Goal: Task Accomplishment & Management: Complete application form

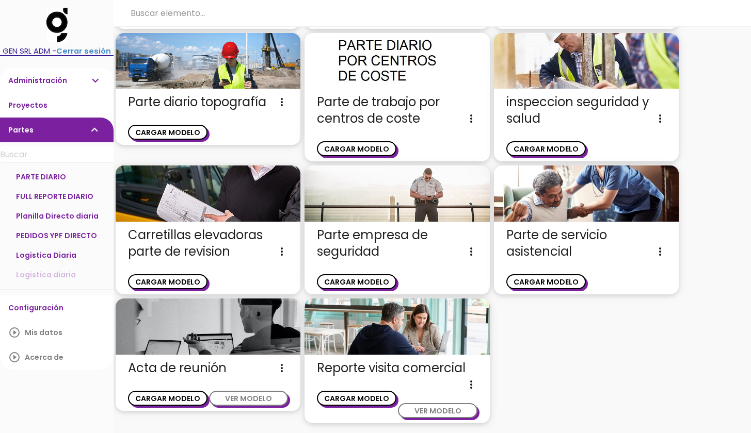
scroll to position [1254, 0]
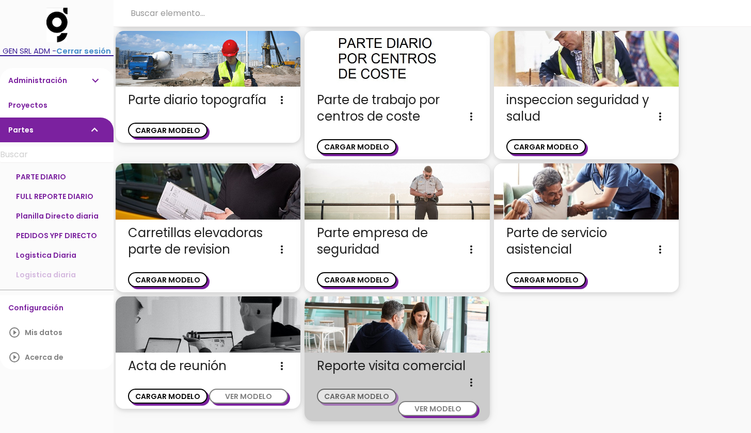
click at [365, 395] on button "CARGAR MODELO" at bounding box center [356, 396] width 79 height 15
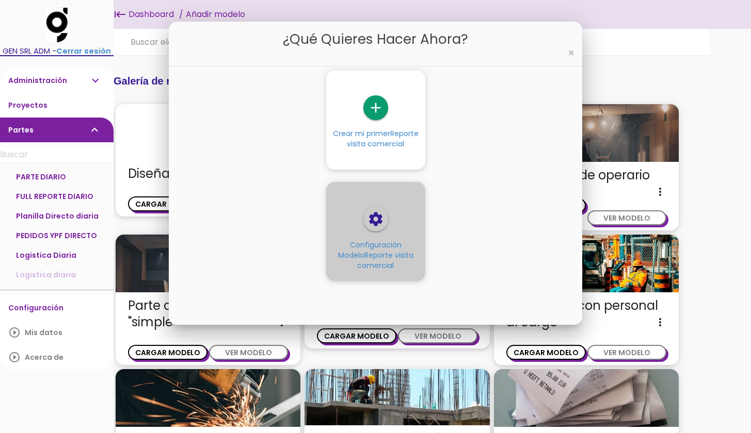
click at [378, 221] on icon "settings" at bounding box center [375, 219] width 25 height 25
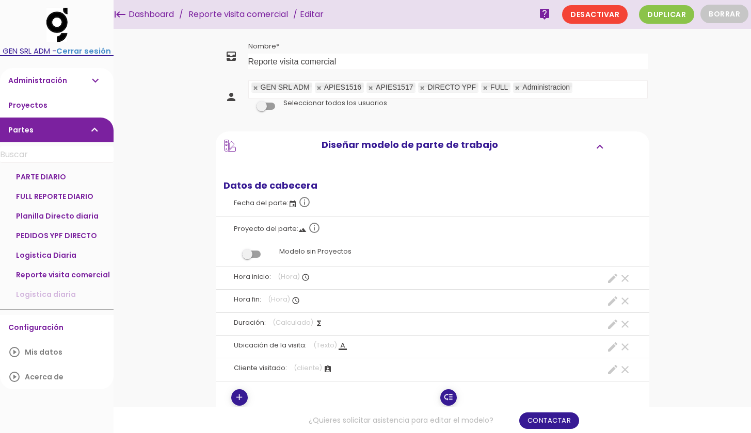
click at [485, 87] on link at bounding box center [485, 88] width 6 height 7
click at [370, 87] on link at bounding box center [371, 88] width 6 height 7
click at [318, 87] on link at bounding box center [319, 88] width 6 height 7
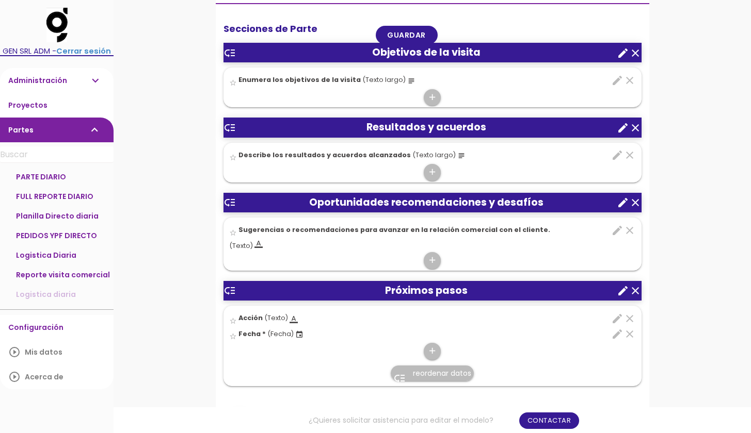
scroll to position [424, 0]
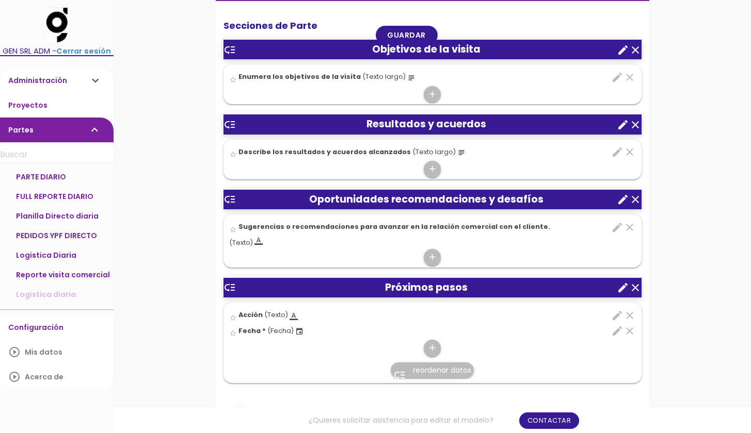
click at [619, 126] on icon "create" at bounding box center [623, 125] width 12 height 12
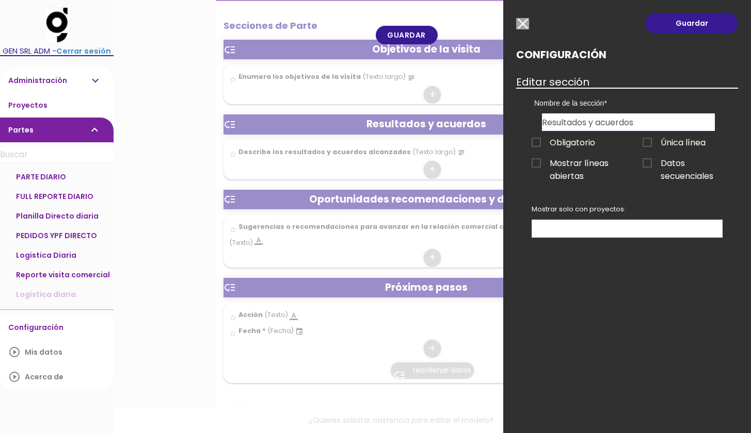
drag, startPoint x: 636, startPoint y: 123, endPoint x: 596, endPoint y: 124, distance: 39.8
click at [596, 124] on input "Resultados y acuerdos" at bounding box center [628, 123] width 173 height 18
type input "R"
type input "i"
type input "Información Relevante"
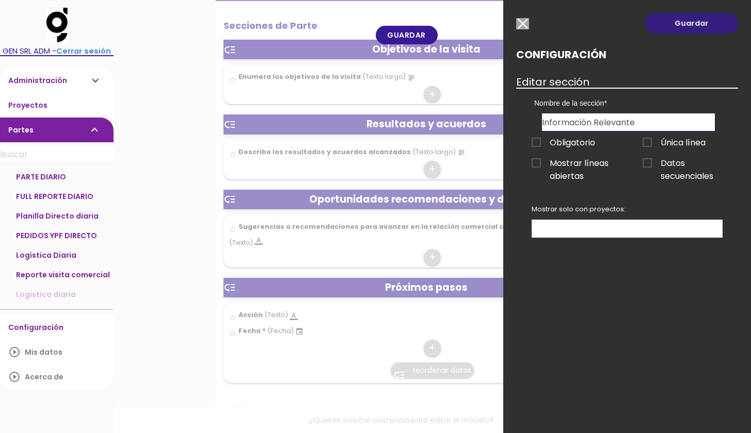
click at [708, 19] on link "Guardar" at bounding box center [691, 23] width 93 height 21
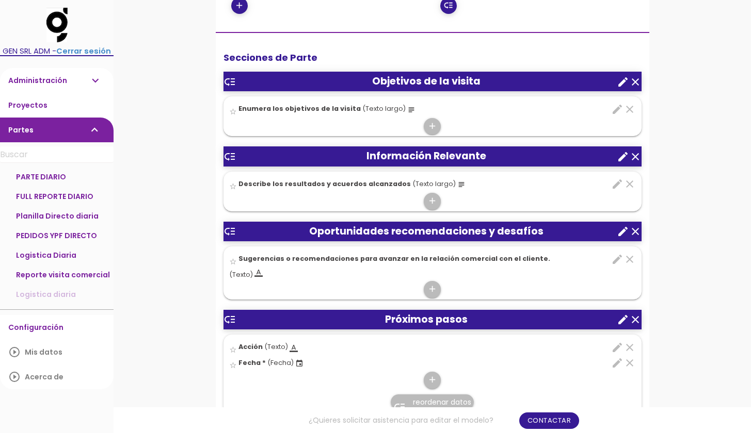
scroll to position [426, 0]
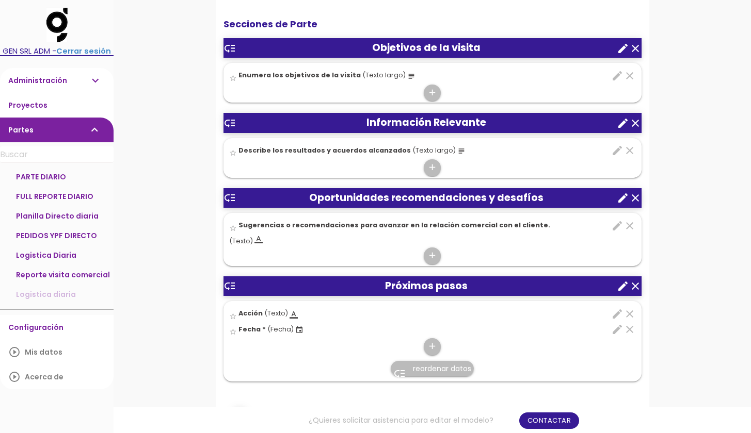
click at [617, 148] on icon "edit" at bounding box center [617, 150] width 12 height 12
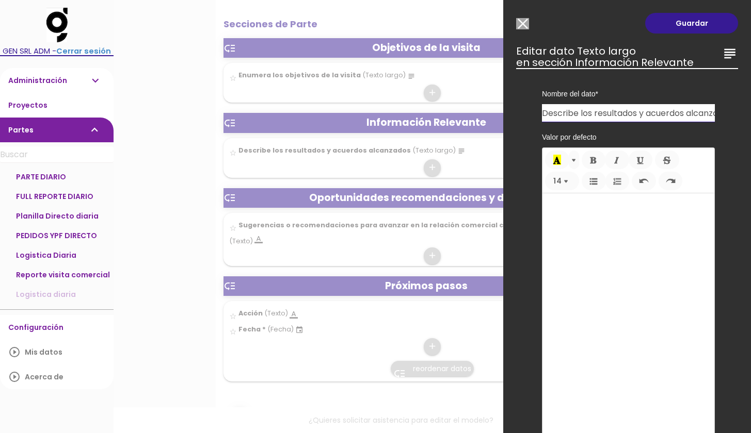
drag, startPoint x: 580, startPoint y: 111, endPoint x: 708, endPoint y: 109, distance: 128.0
click at [709, 109] on div "Nombre del dato Enumera los objetivos de la visita Describe los resultados y ac…" at bounding box center [628, 95] width 188 height 54
click at [607, 117] on input "Describe los resultados y acuerdos alcanzados" at bounding box center [628, 113] width 173 height 18
drag, startPoint x: 610, startPoint y: 117, endPoint x: 694, endPoint y: 123, distance: 83.8
click at [694, 123] on div "Nombre del dato Enumera los objetivos de la visita Describe los resultados y ac…" at bounding box center [627, 307] width 222 height 478
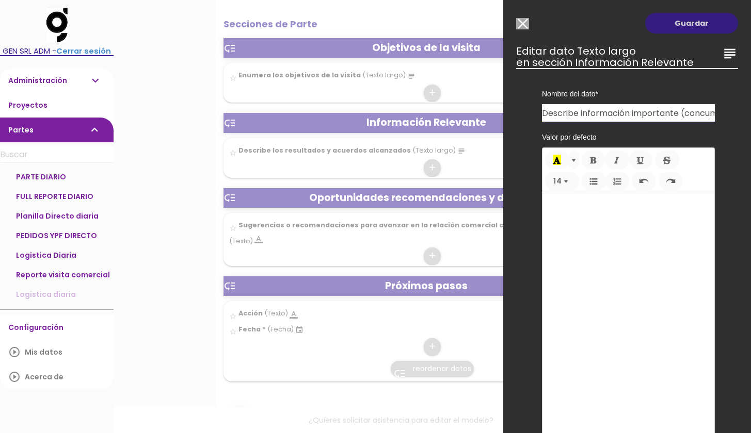
type input "Describe información importante (concumo-porveedor actual-precio-perspectiva de…"
click at [700, 25] on link "Guardar" at bounding box center [691, 23] width 93 height 21
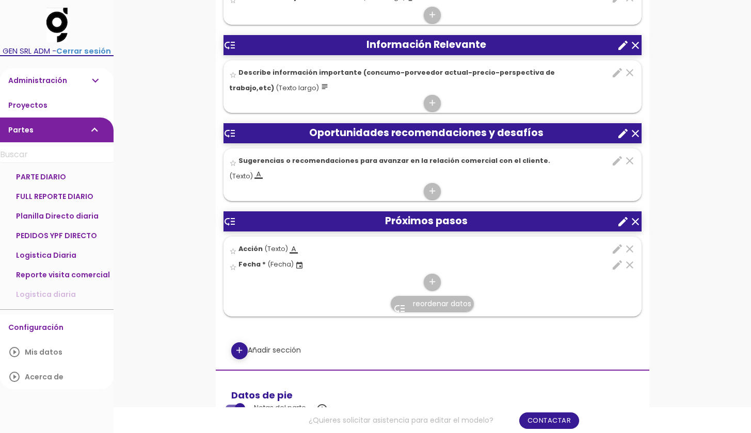
scroll to position [515, 0]
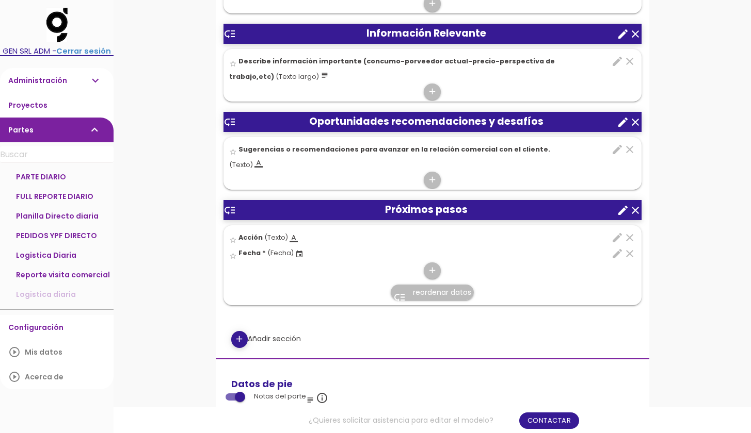
click at [622, 119] on icon "create" at bounding box center [623, 122] width 12 height 12
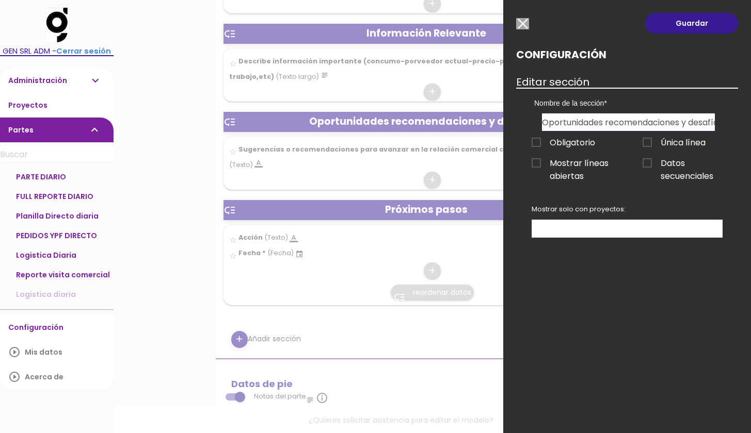
click at [578, 123] on input "Oportunidades recomendaciones y desafíos" at bounding box center [628, 123] width 173 height 18
drag, startPoint x: 542, startPoint y: 124, endPoint x: 725, endPoint y: 124, distance: 183.2
click at [725, 124] on div "Nombre de la sección Objetivos de la visita Información Relevante Oportunidades…" at bounding box center [628, 109] width 204 height 43
type input "A"
click at [642, 124] on input "Resultado de la reunion, pasos a seguir)" at bounding box center [628, 123] width 173 height 18
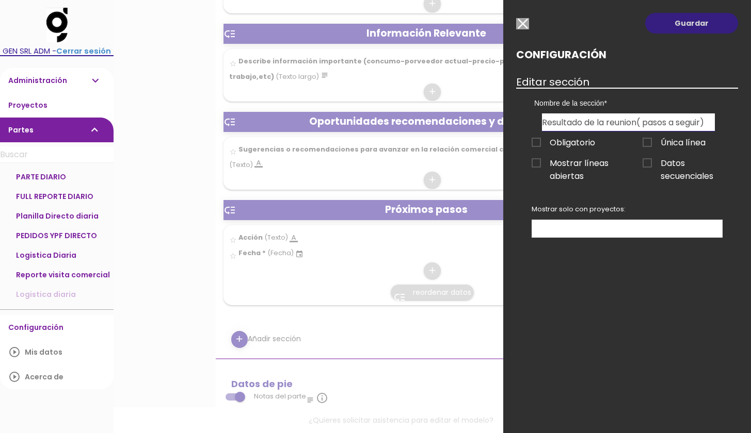
click at [702, 24] on link "Guardar" at bounding box center [691, 23] width 93 height 21
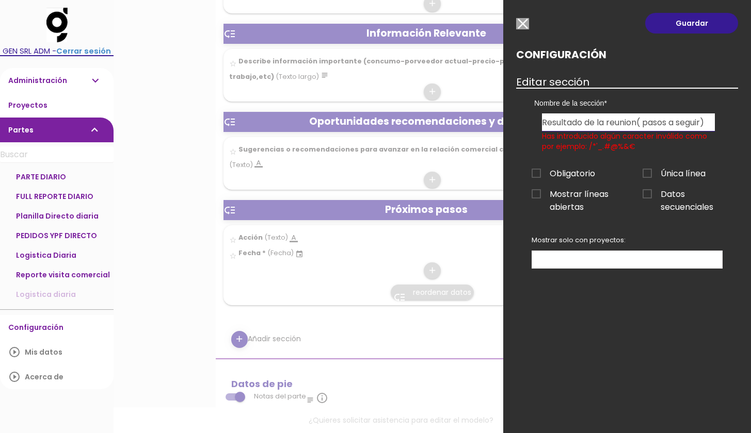
click at [642, 124] on input "Resultado de la reunion( pasos a seguir)" at bounding box center [628, 123] width 173 height 18
click at [648, 122] on input "Resultado de la reunion( pasos a seguir)" at bounding box center [628, 123] width 173 height 18
click at [700, 21] on link "Guardar" at bounding box center [691, 23] width 93 height 21
click at [697, 25] on link "Guardar" at bounding box center [691, 23] width 93 height 21
click at [644, 123] on input "Resultado de la reunion(pasos a seguir)" at bounding box center [628, 123] width 173 height 18
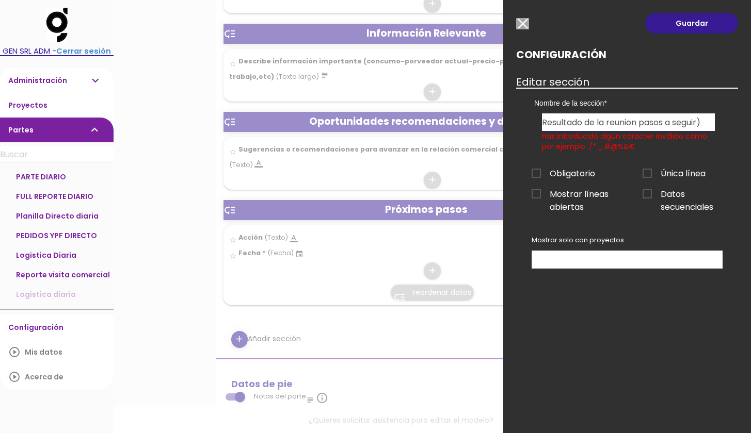
click at [709, 123] on input "Resultado de la reunion pasos a seguir)" at bounding box center [628, 123] width 173 height 18
click at [643, 123] on input "Resultado de la reunion pasos a seguir" at bounding box center [628, 123] width 173 height 18
type input "Resultado de la reunion -pasos a seguir"
click at [699, 24] on link "Guardar" at bounding box center [691, 23] width 93 height 21
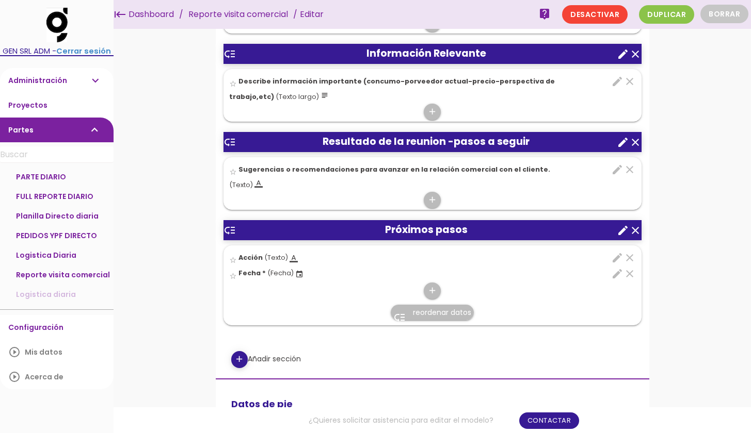
scroll to position [460, 0]
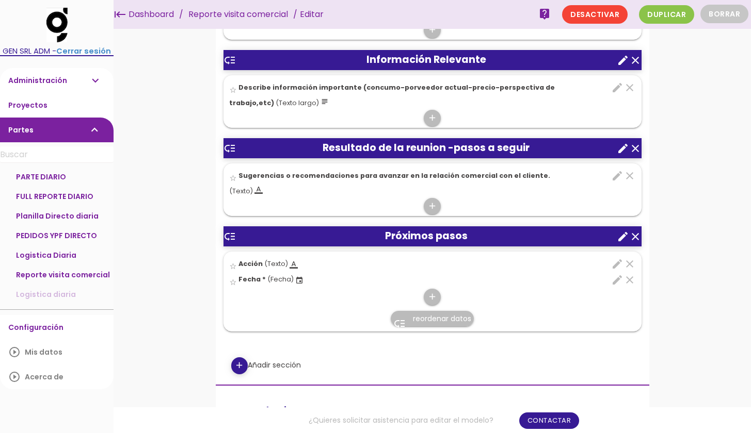
click at [614, 170] on icon "edit" at bounding box center [617, 176] width 12 height 12
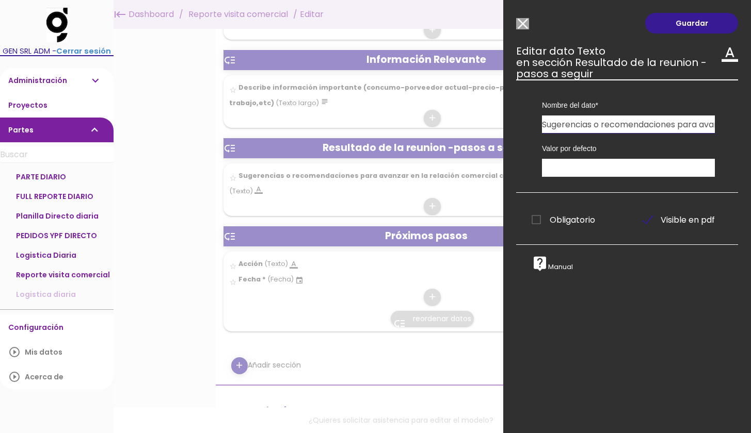
click at [593, 125] on input "Sugerencias o recomendaciones para avanzar en la relación comercial con el clie…" at bounding box center [628, 125] width 173 height 18
click at [599, 129] on input "Sugerencias o recomendaciones para avanzar en la relación comercial con el clie…" at bounding box center [628, 125] width 173 height 18
click at [545, 126] on input "Sugerencias o recomendaciones para avanzar en la relación comercial con el clie…" at bounding box center [628, 125] width 173 height 18
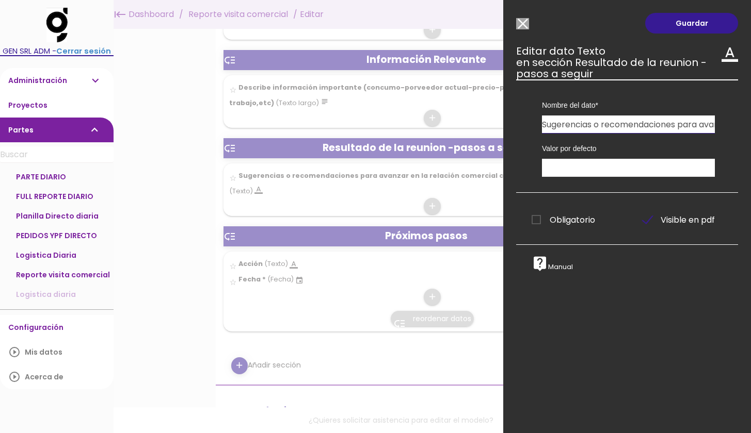
click at [545, 126] on input "Sugerencias o recomendaciones para avanzar en la relación comercial con el clie…" at bounding box center [628, 125] width 173 height 18
click at [576, 127] on input "acuerdo logrados" at bounding box center [628, 125] width 173 height 18
click at [625, 126] on input "acuerdos logrados" at bounding box center [628, 125] width 173 height 18
drag, startPoint x: 619, startPoint y: 126, endPoint x: 587, endPoint y: 125, distance: 32.0
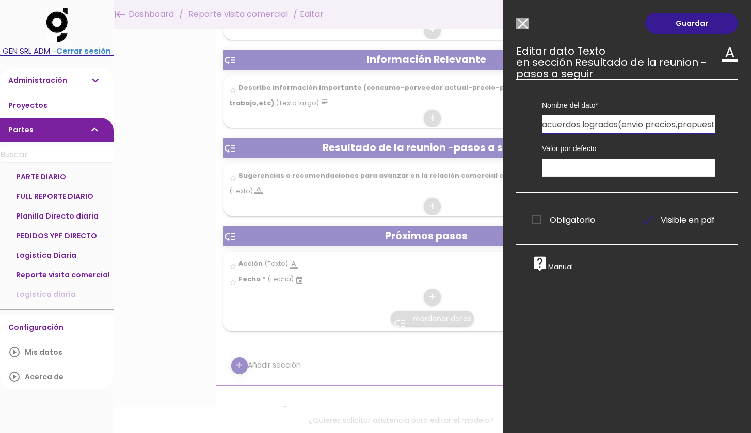
click at [587, 125] on input "acuerdos logrados(envio precios,propuesta comercial" at bounding box center [628, 125] width 173 height 18
click at [673, 121] on input "acuerdos logrados(envio propuesta comercial" at bounding box center [628, 125] width 173 height 18
click at [704, 127] on input "acuerdos logrados(envio propuesta comercial" at bounding box center [628, 125] width 173 height 18
type input "acuerdos logrados(envio propuesta comercial, proxima visitas)"
click at [671, 21] on link "Guardar" at bounding box center [691, 23] width 93 height 21
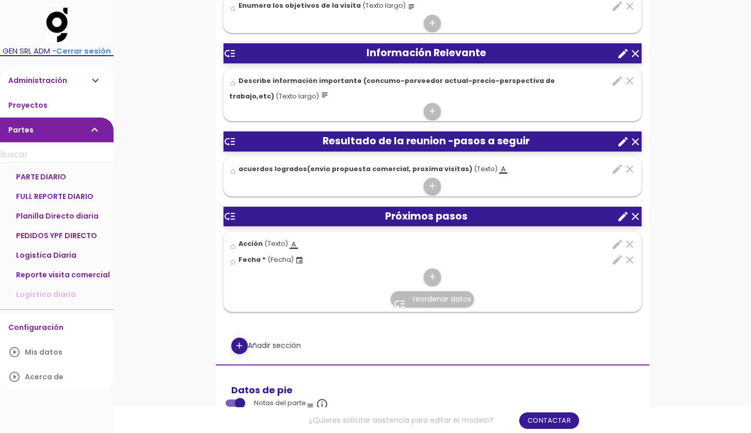
scroll to position [520, 0]
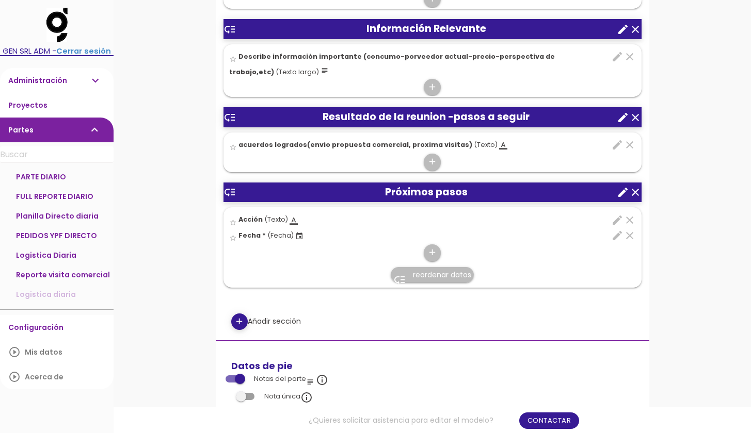
click at [621, 114] on icon "create" at bounding box center [623, 117] width 12 height 12
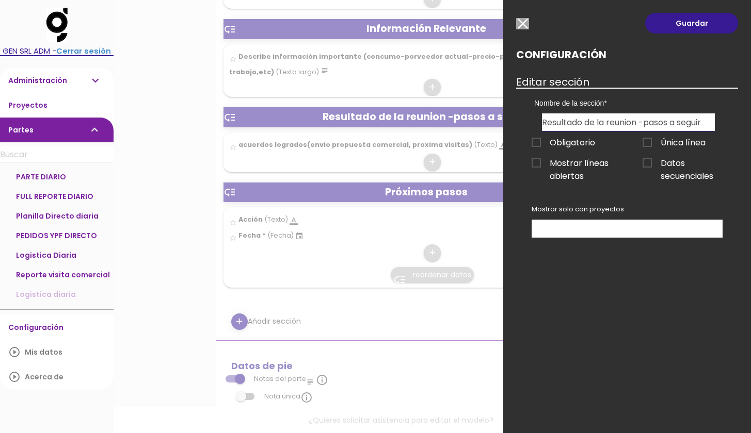
drag, startPoint x: 643, startPoint y: 124, endPoint x: 741, endPoint y: 128, distance: 98.1
click at [741, 128] on div "Guardar Configuración Editar sección Nombre de la sección Objetivos de la visit…" at bounding box center [627, 216] width 248 height 433
type input "Resultado de la reunion"
click at [699, 24] on link "Guardar" at bounding box center [691, 23] width 93 height 21
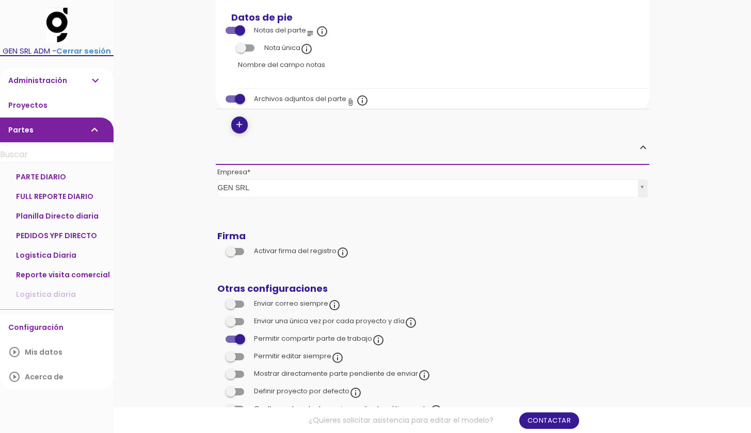
scroll to position [918, 0]
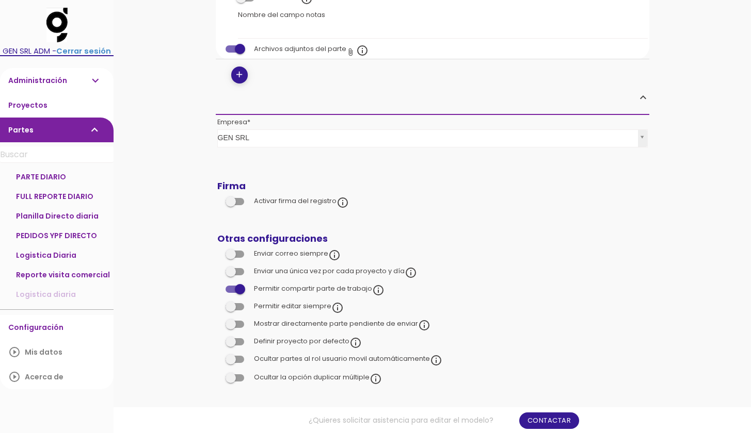
click at [242, 321] on span at bounding box center [234, 324] width 19 height 7
click at [217, 321] on input "checkbox" at bounding box center [217, 321] width 0 height 0
click at [231, 321] on span at bounding box center [234, 324] width 19 height 7
click at [217, 321] on input "checkbox" at bounding box center [217, 321] width 0 height 0
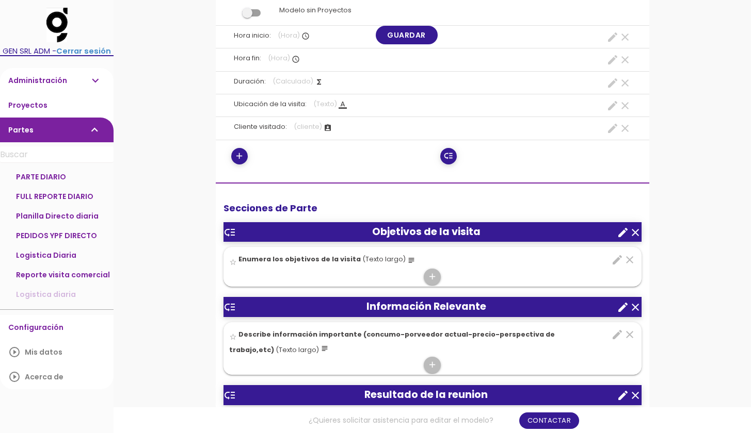
scroll to position [243, 0]
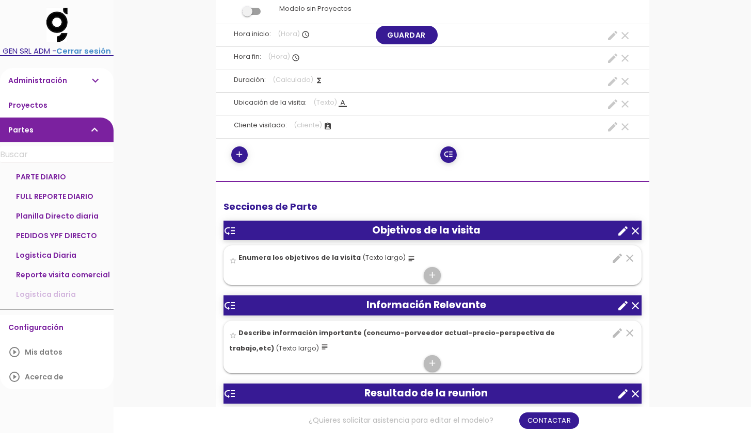
click at [327, 123] on icon "assignment_ind" at bounding box center [328, 126] width 8 height 8
click at [612, 128] on icon "create" at bounding box center [612, 127] width 12 height 12
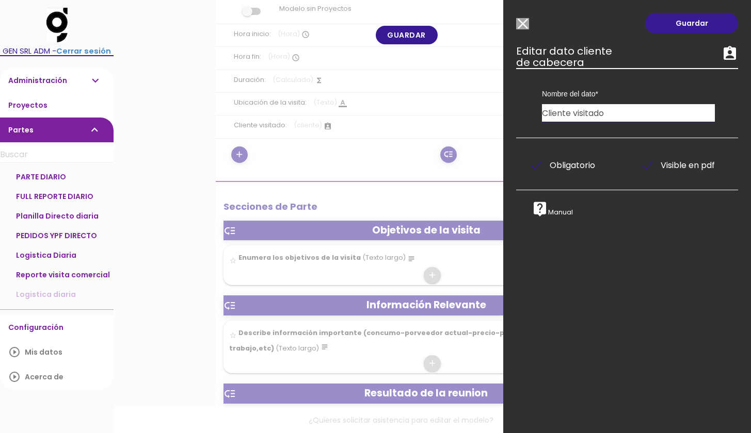
click at [522, 29] on input "Seleccionar todos los usuarios" at bounding box center [522, 23] width 13 height 11
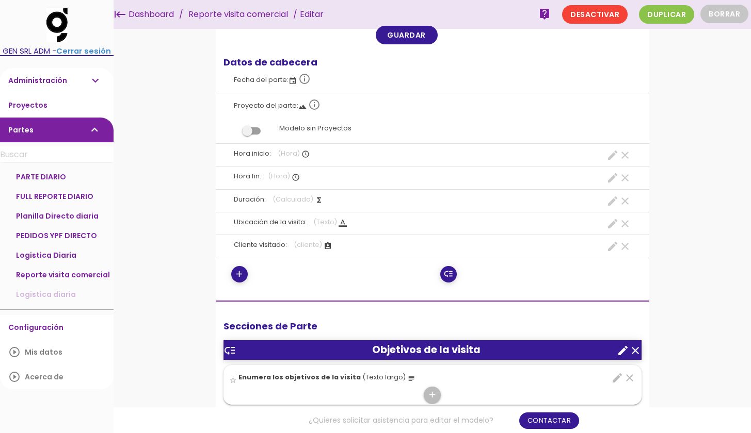
scroll to position [0, 0]
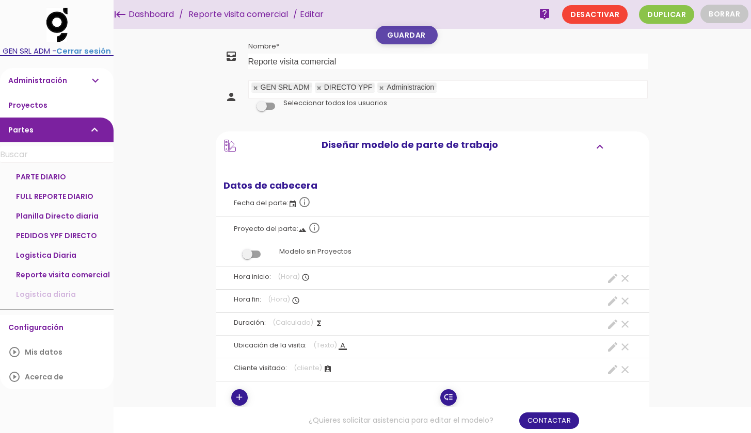
click at [417, 38] on link "Guardar" at bounding box center [407, 35] width 62 height 19
click at [230, 144] on icon at bounding box center [230, 146] width 12 height 12
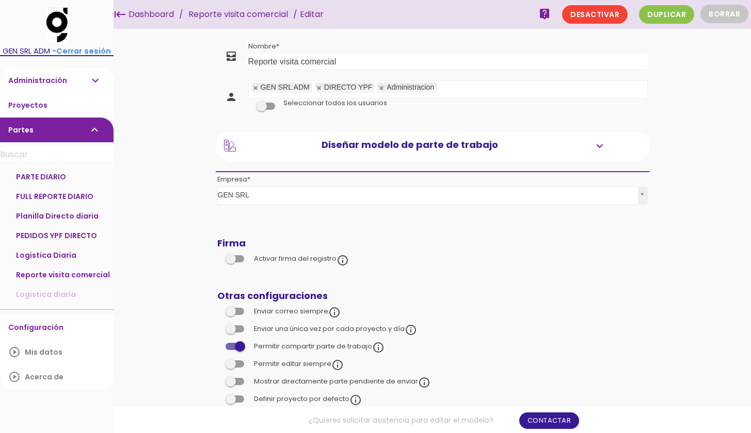
click at [230, 144] on icon at bounding box center [230, 146] width 12 height 12
